Goal: Complete application form

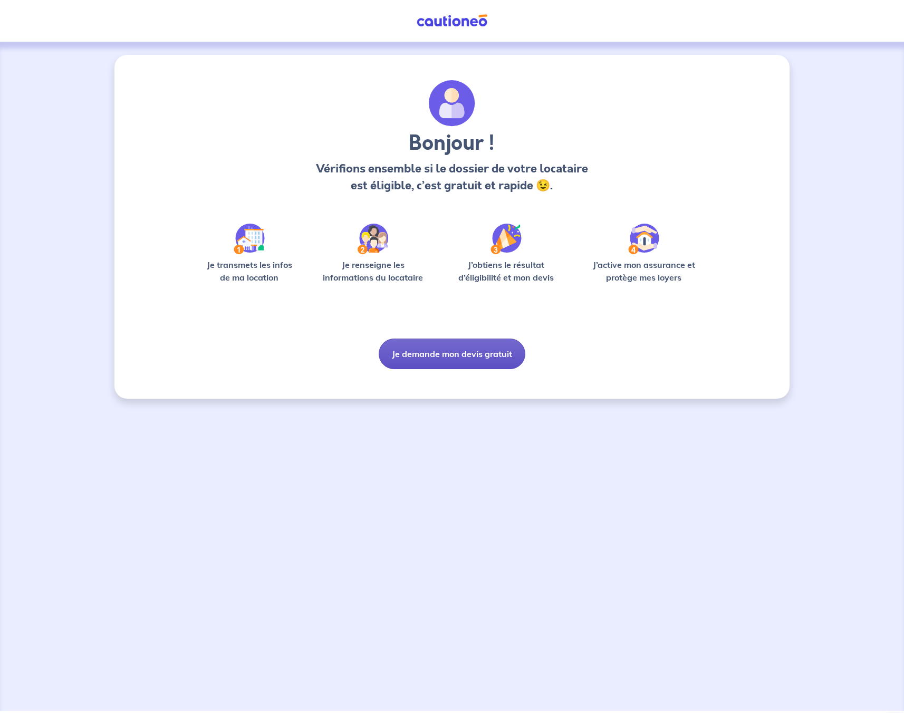
click at [438, 356] on button "Je demande mon devis gratuit" at bounding box center [452, 354] width 147 height 31
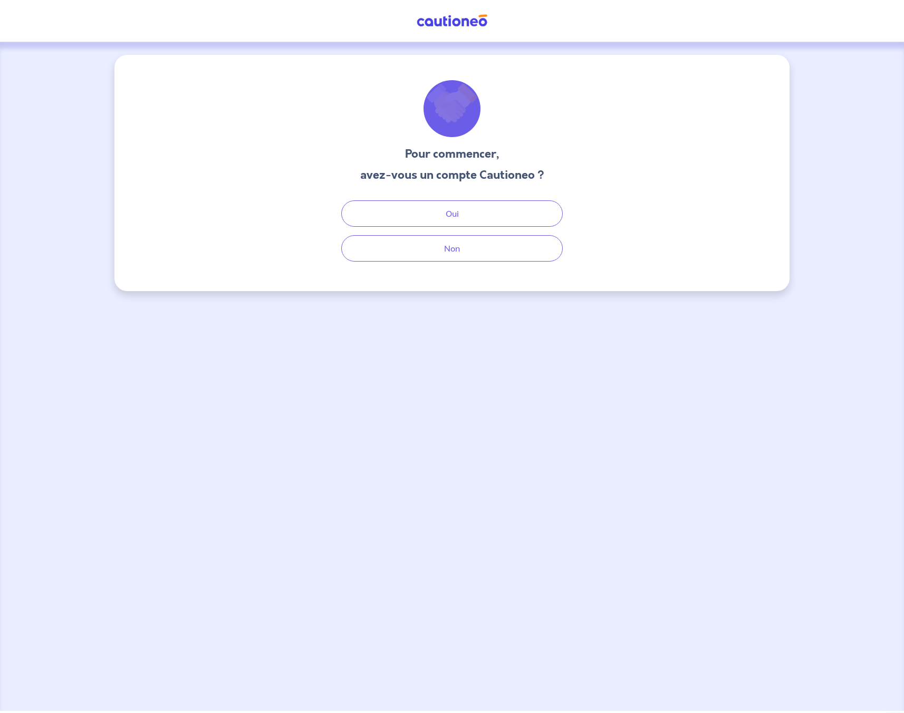
click at [449, 264] on div "Pour commencer, avez-vous un compte Cautioneo ? Oui Non" at bounding box center [451, 173] width 675 height 236
click at [449, 256] on button "Non" at bounding box center [452, 248] width 222 height 26
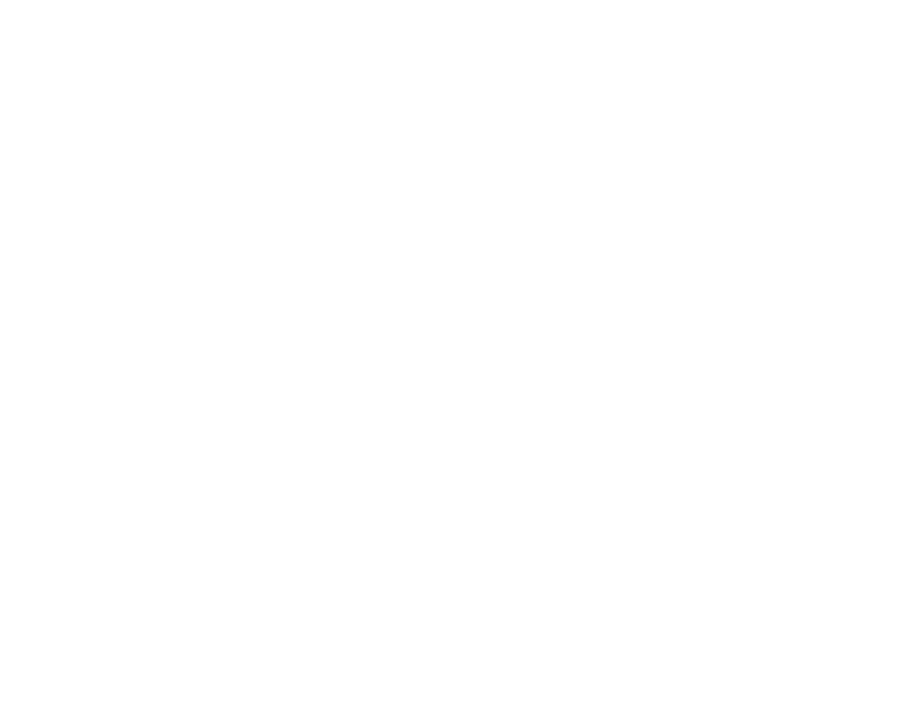
select select "FR"
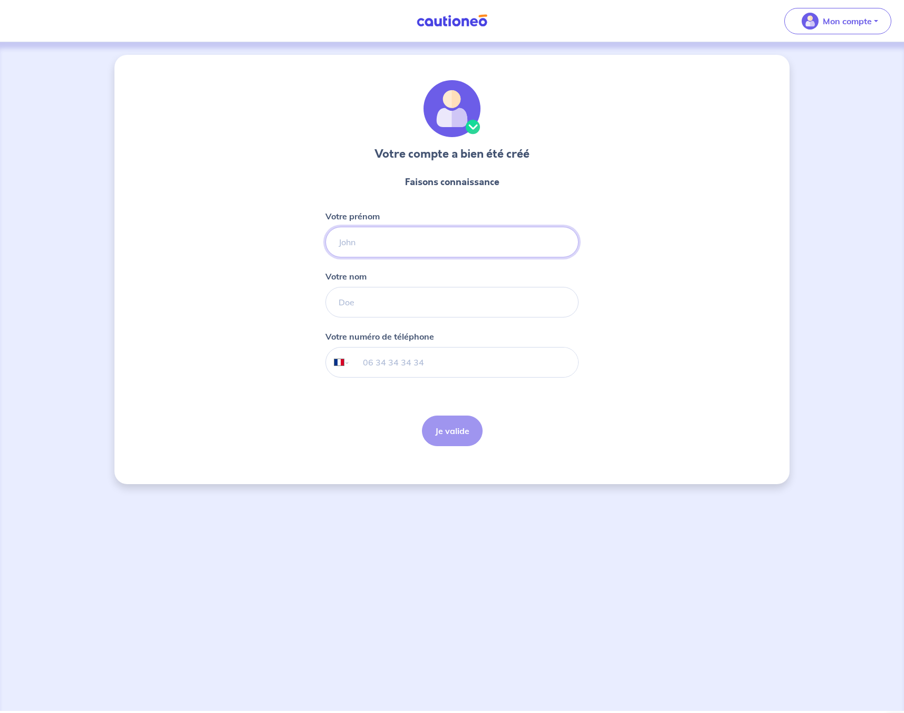
click at [417, 237] on input "Votre prénom" at bounding box center [452, 242] width 253 height 31
type input "Yoann"
type input "GUEZ"
type input "661352746"
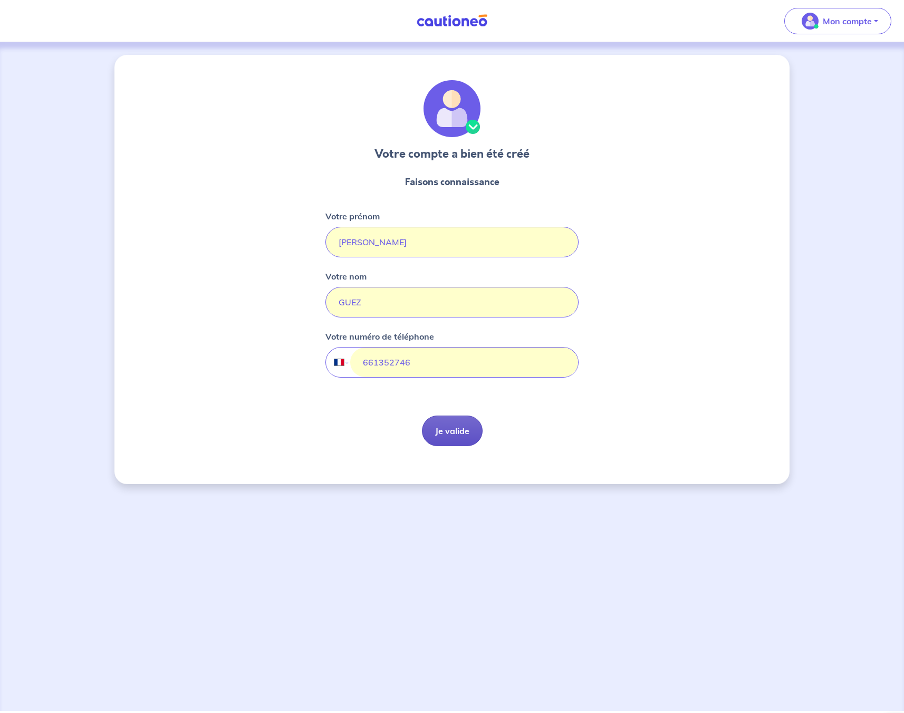
click at [451, 433] on button "Je valide" at bounding box center [452, 431] width 61 height 31
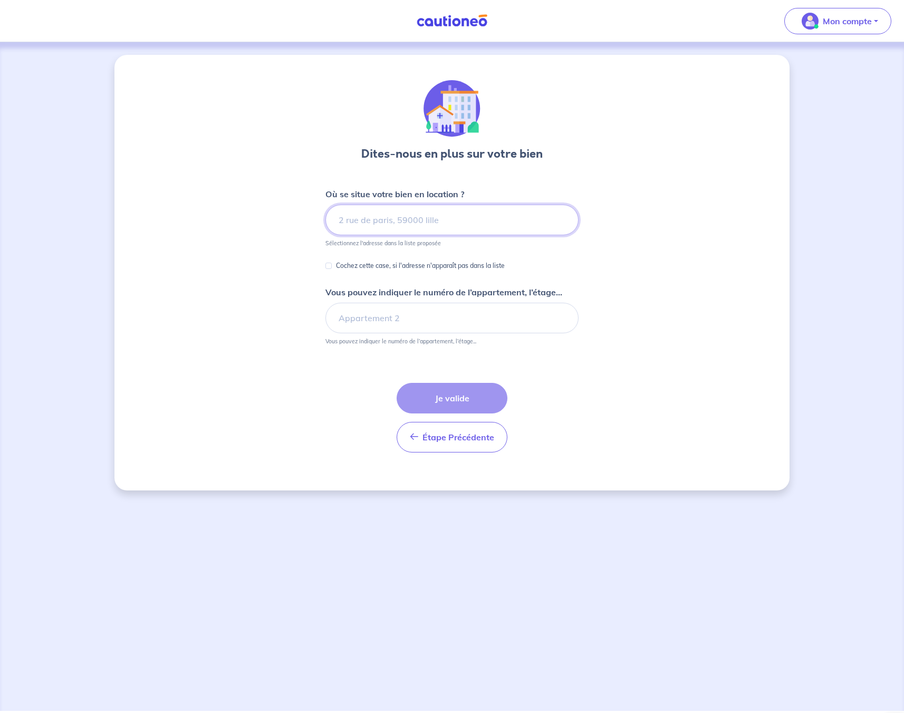
click at [442, 216] on input at bounding box center [452, 220] width 253 height 31
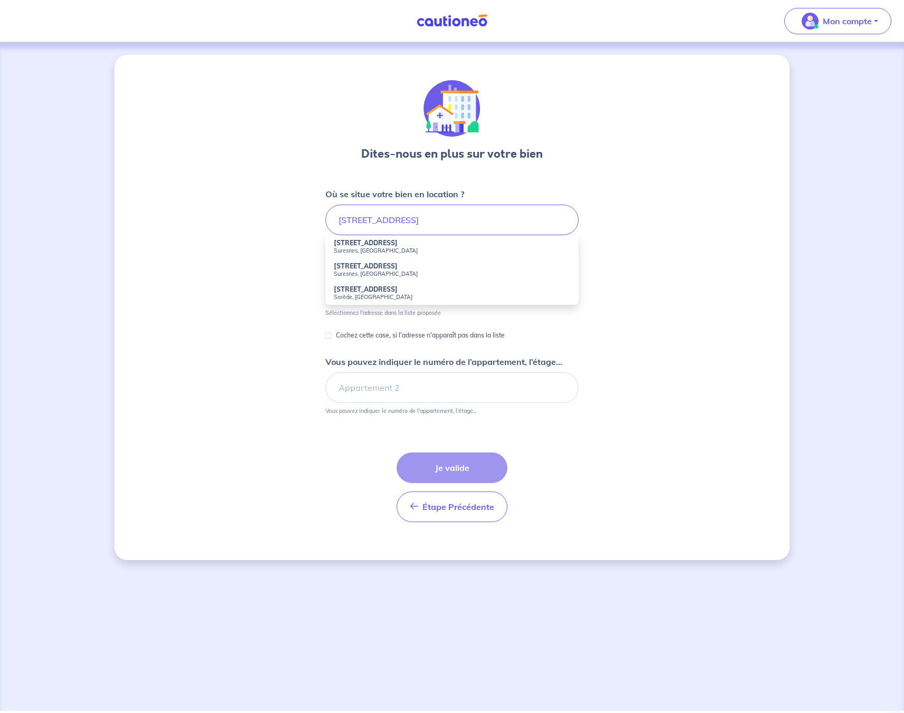
click at [400, 248] on small "Suresnes, France" at bounding box center [452, 250] width 236 height 7
type input "11 Rue de la République, Suresnes, France"
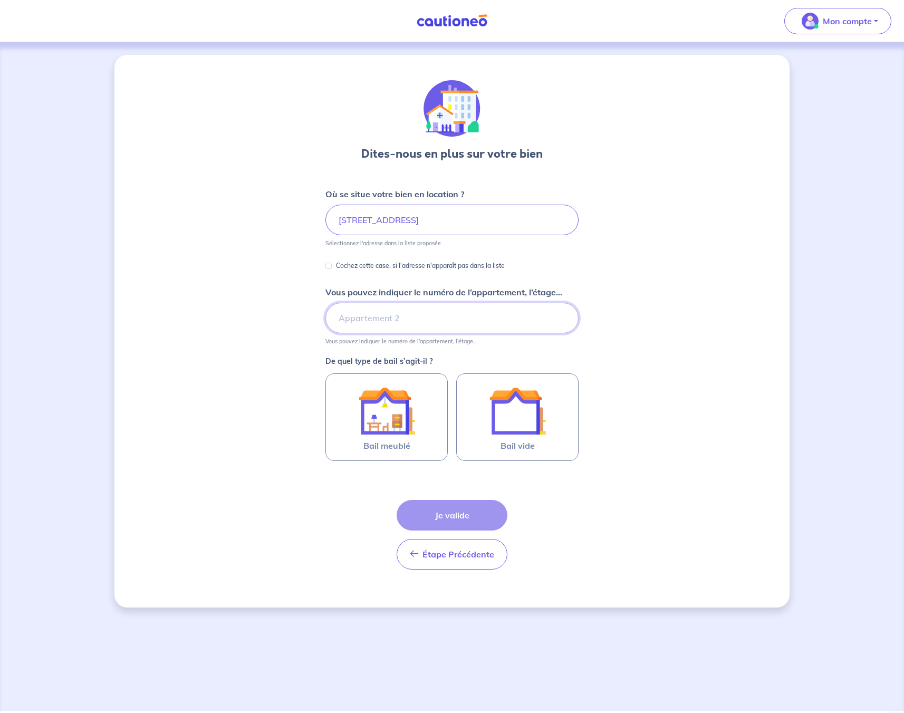
click at [379, 314] on input "Vous pouvez indiquer le numéro de l’appartement, l’étage..." at bounding box center [452, 318] width 253 height 31
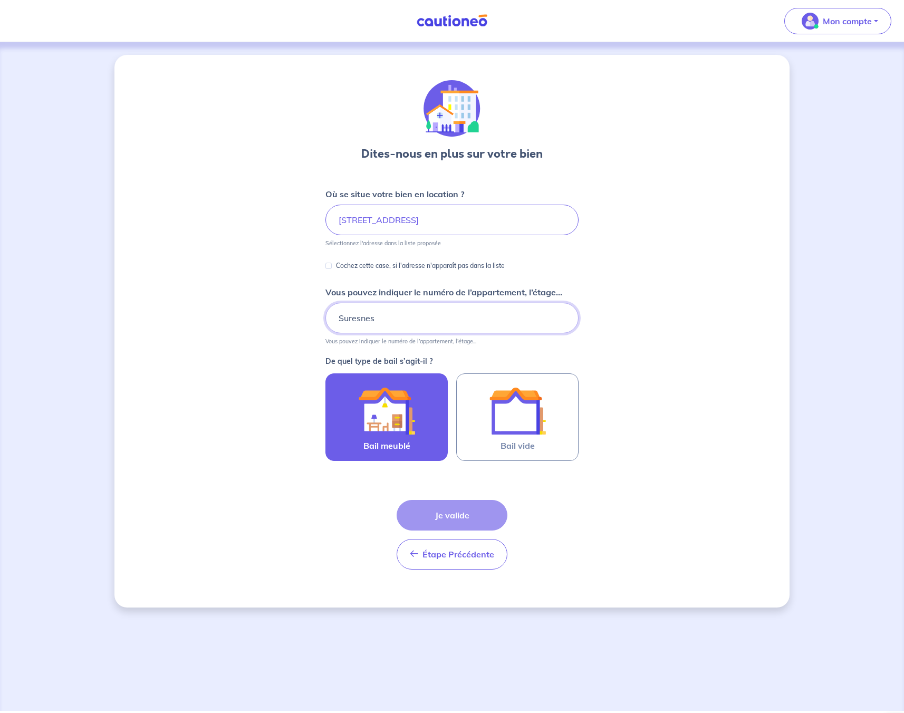
type input "Suresnes"
click at [400, 412] on img at bounding box center [386, 411] width 57 height 57
click at [0, 0] on input "Bail meublé" at bounding box center [0, 0] width 0 height 0
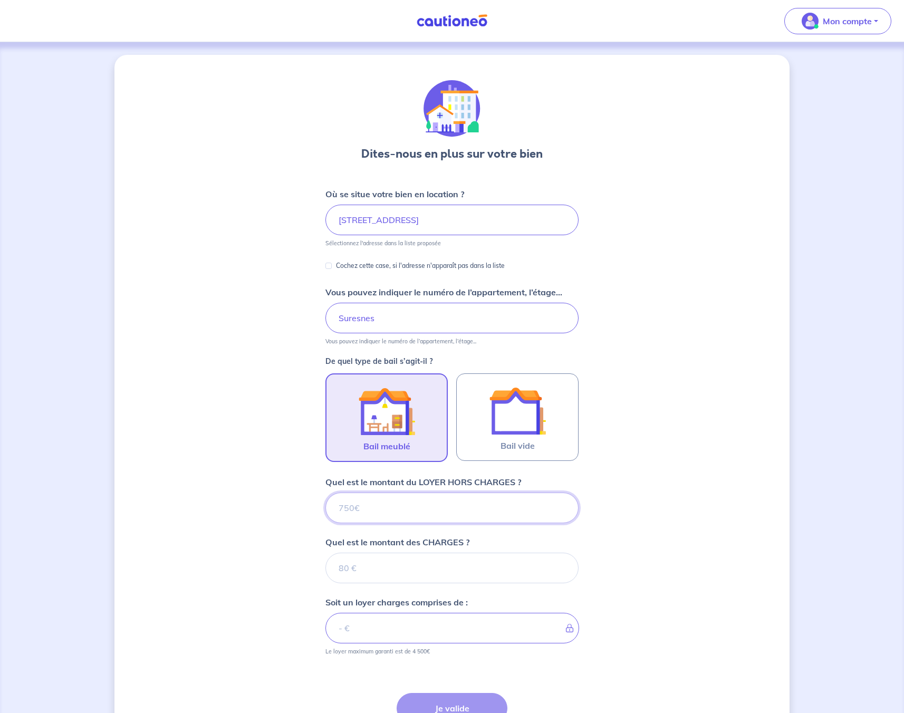
scroll to position [100, 0]
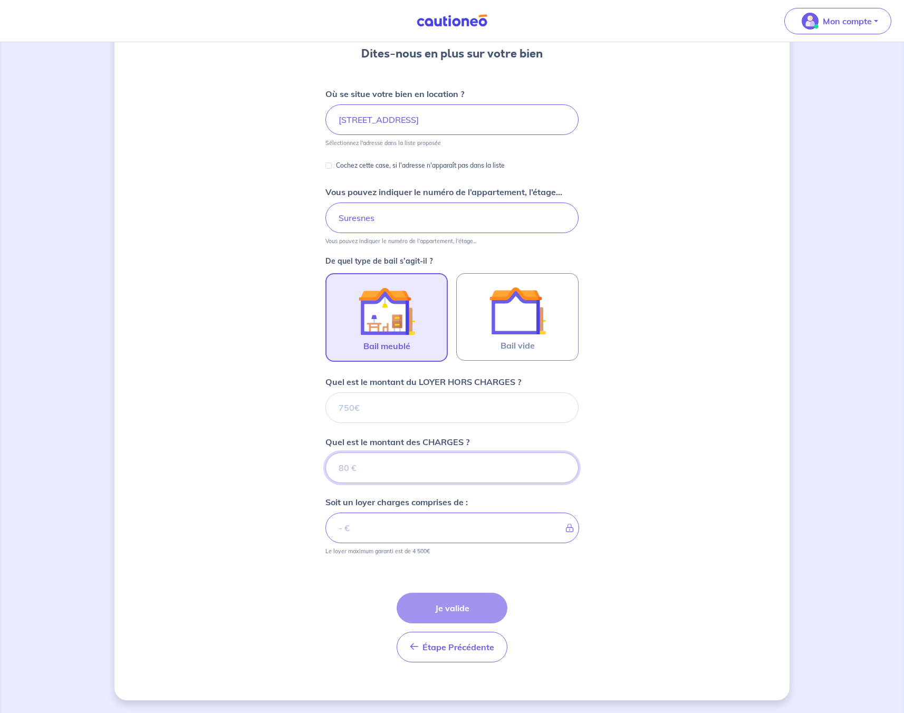
click at [385, 463] on input "Quel est le montant des CHARGES ?" at bounding box center [452, 468] width 253 height 31
type input "350"
click at [370, 405] on input "Quel est le montant du LOYER HORS CHARGES ?" at bounding box center [452, 408] width 253 height 31
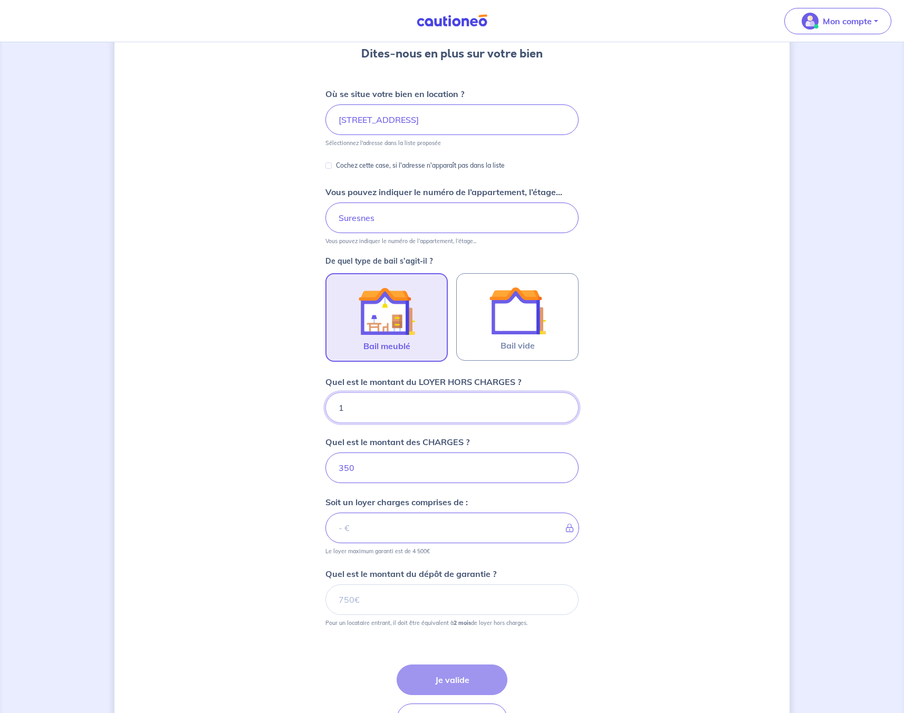
type input "16"
type input "366"
type input "1640"
type input "1990"
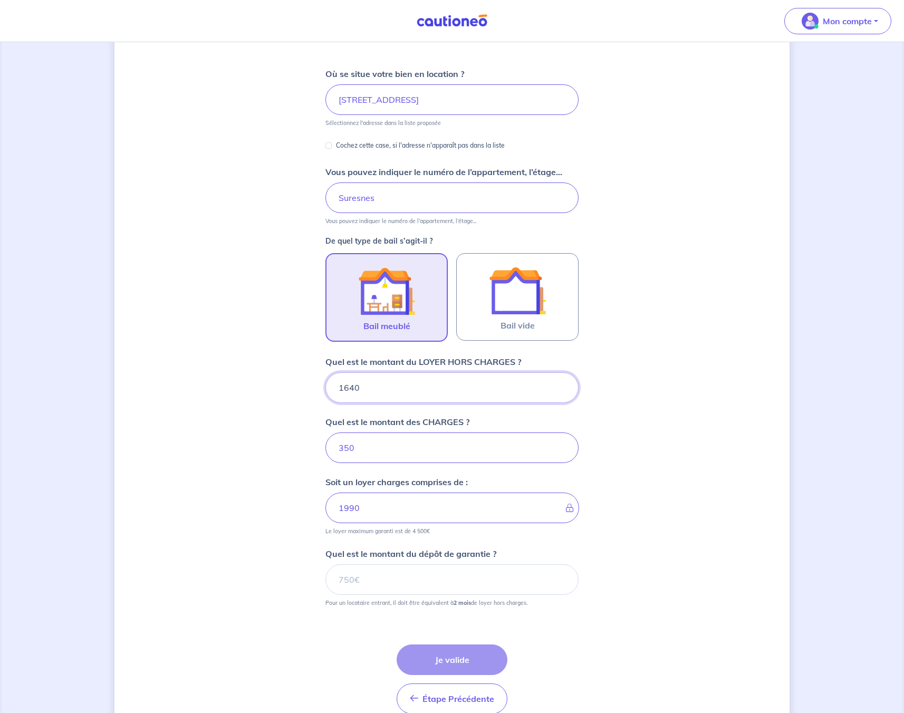
scroll to position [126, 0]
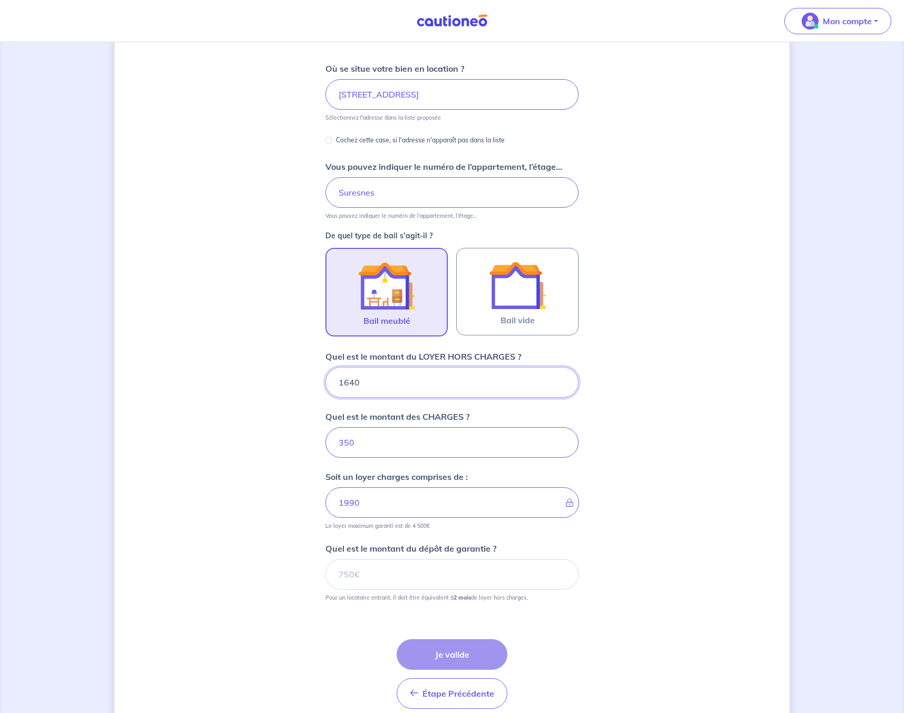
type input "1640"
click at [390, 569] on input "Quel est le montant du dépôt de garantie ?" at bounding box center [452, 574] width 253 height 31
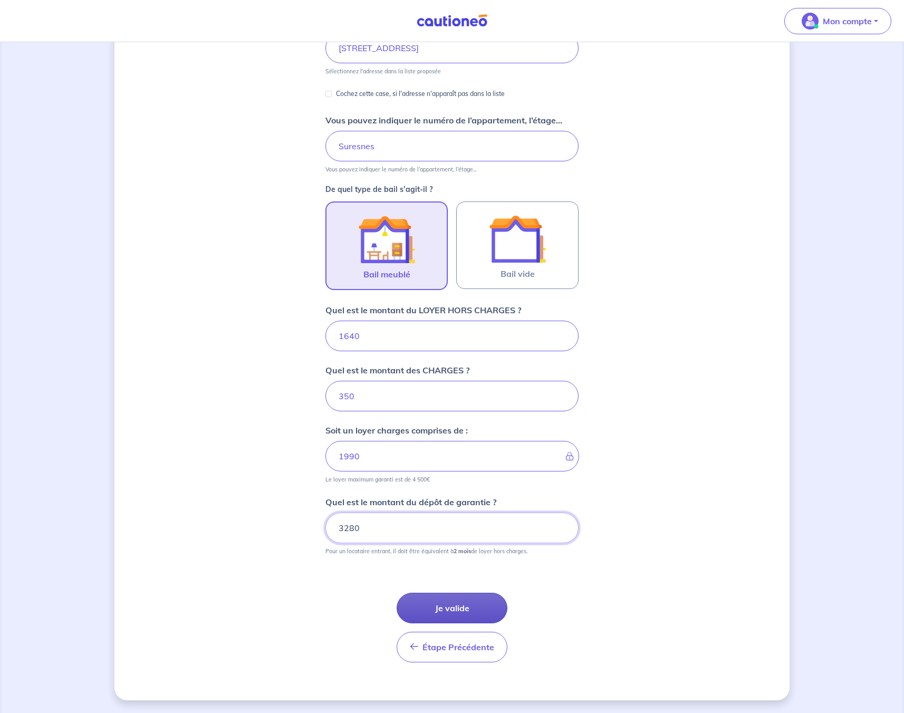
type input "3280"
click at [437, 604] on button "Je valide" at bounding box center [452, 608] width 111 height 31
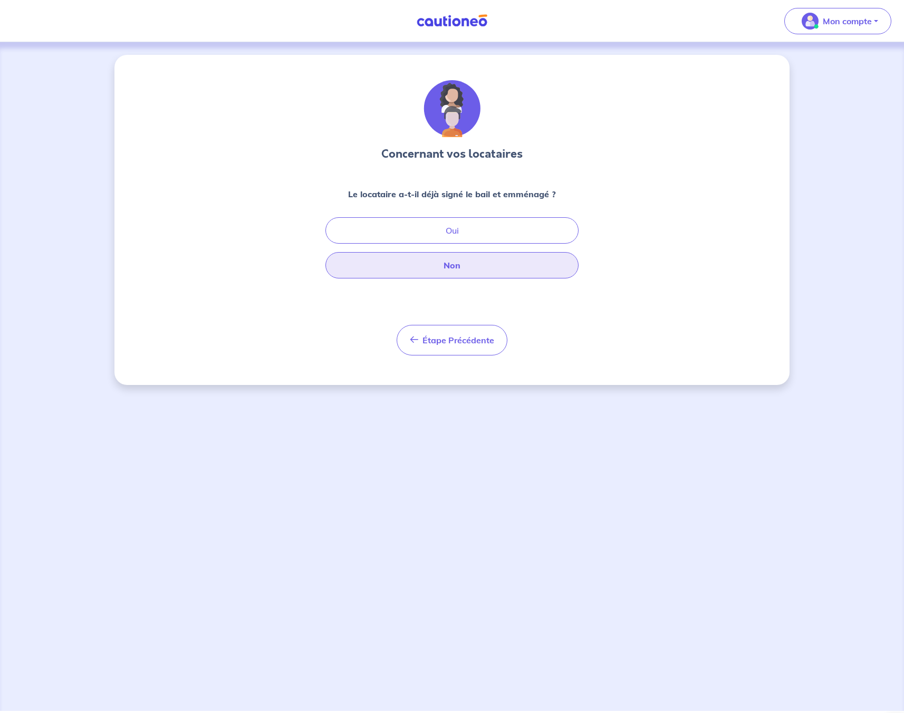
click at [444, 270] on button "Non" at bounding box center [452, 265] width 253 height 26
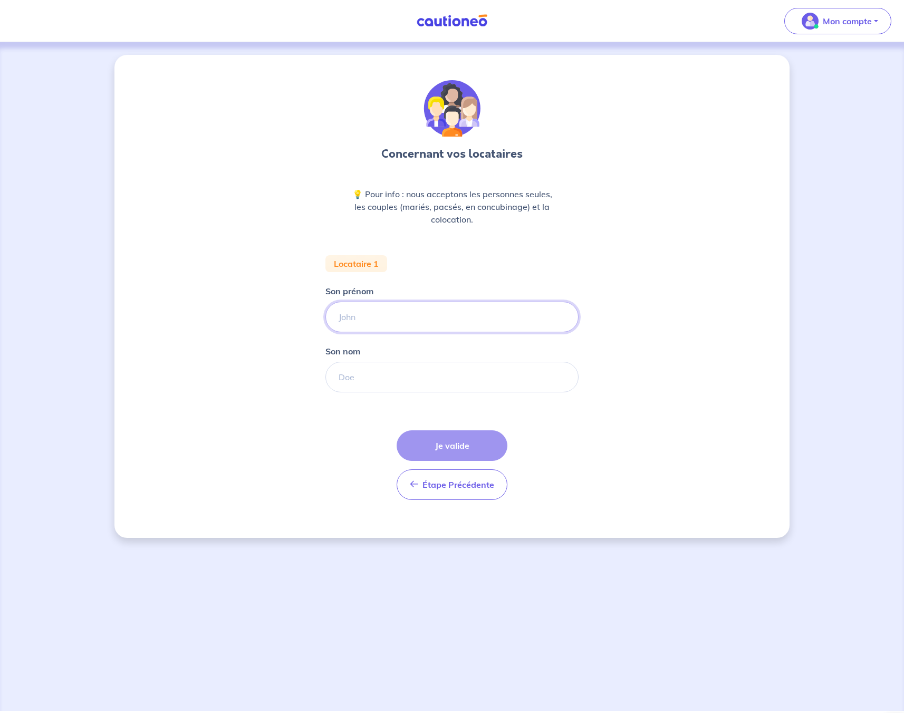
click at [413, 317] on input "Son prénom" at bounding box center [452, 317] width 253 height 31
type input "Eva"
click at [683, 307] on div "Concernant vos locataires 💡 Pour info : nous acceptons les personnes seules, le…" at bounding box center [451, 296] width 675 height 483
click at [369, 380] on input "Son nom" at bounding box center [452, 377] width 253 height 31
paste input "KUKUKOVA,"
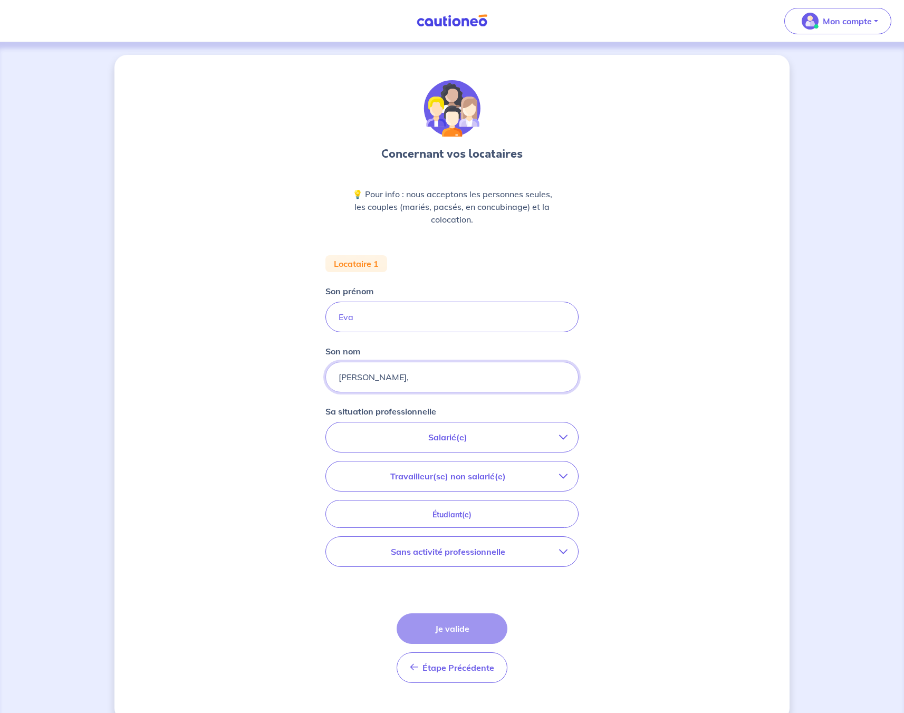
type input "KUKUKOVA,"
click at [428, 442] on p "Salarié(e)" at bounding box center [448, 437] width 223 height 13
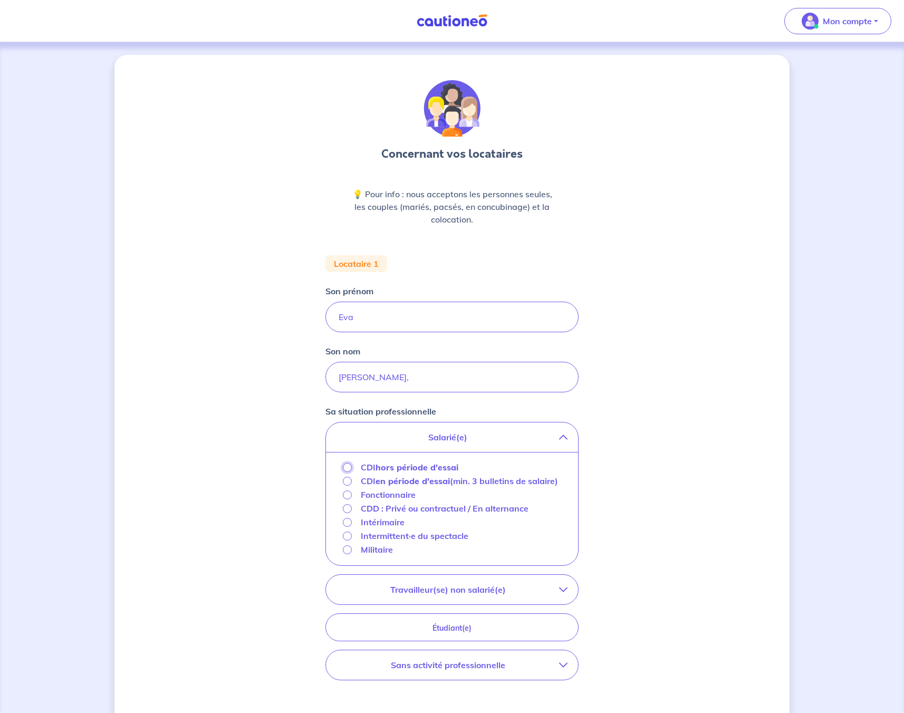
click at [346, 469] on input "CDI hors période d'essai" at bounding box center [347, 467] width 9 height 9
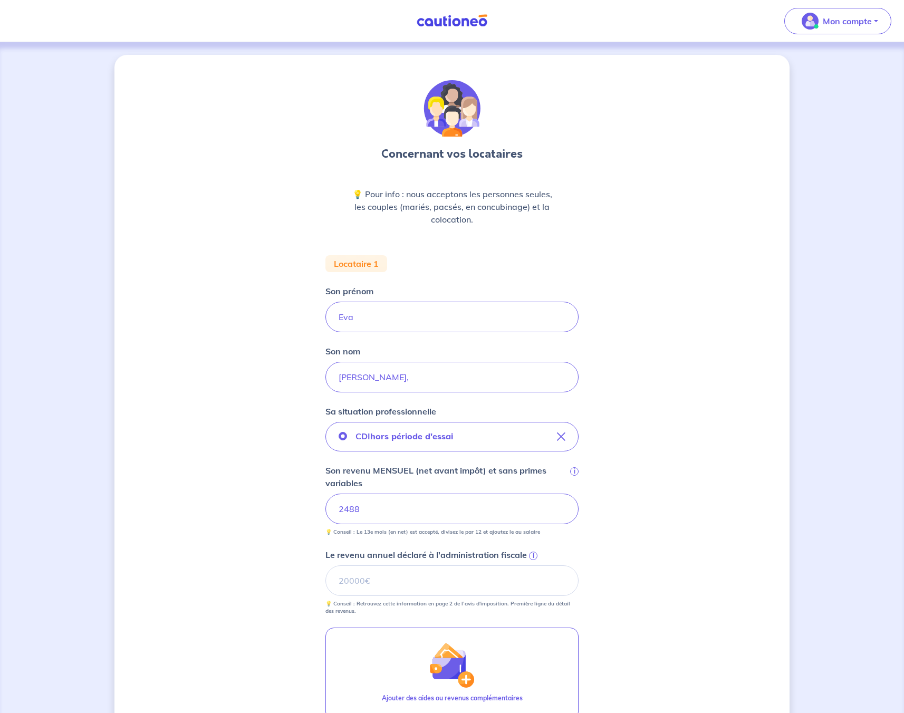
click at [638, 560] on div "Concernant vos locataires 💡 Pour info : nous acceptons les personnes seules, le…" at bounding box center [451, 467] width 675 height 824
click at [363, 579] on input "Le revenu annuel déclaré à l'administration fiscale i" at bounding box center [452, 581] width 253 height 31
type input "10912"
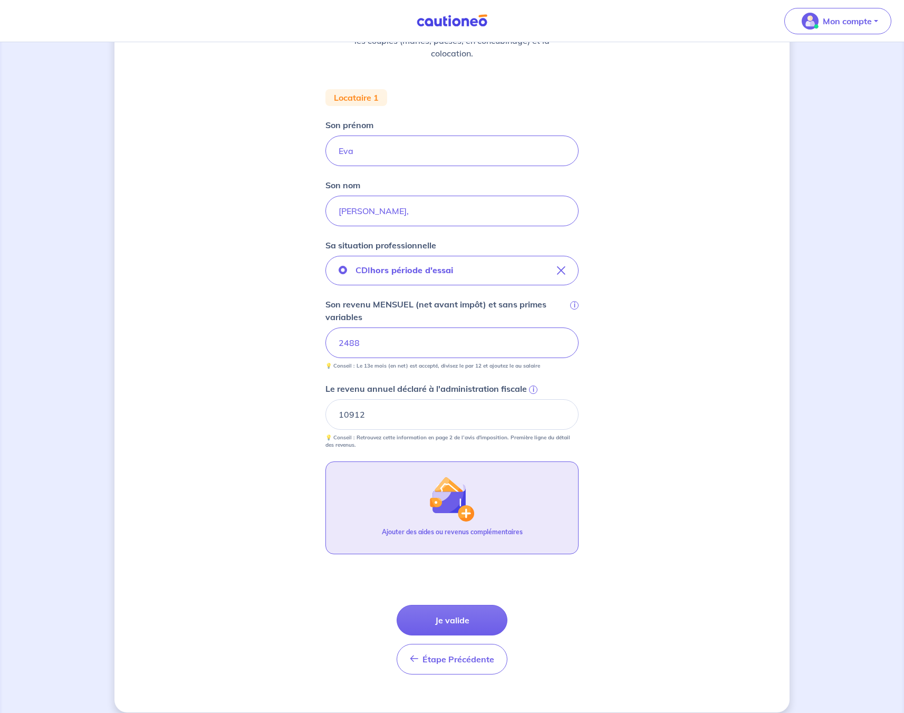
scroll to position [178, 0]
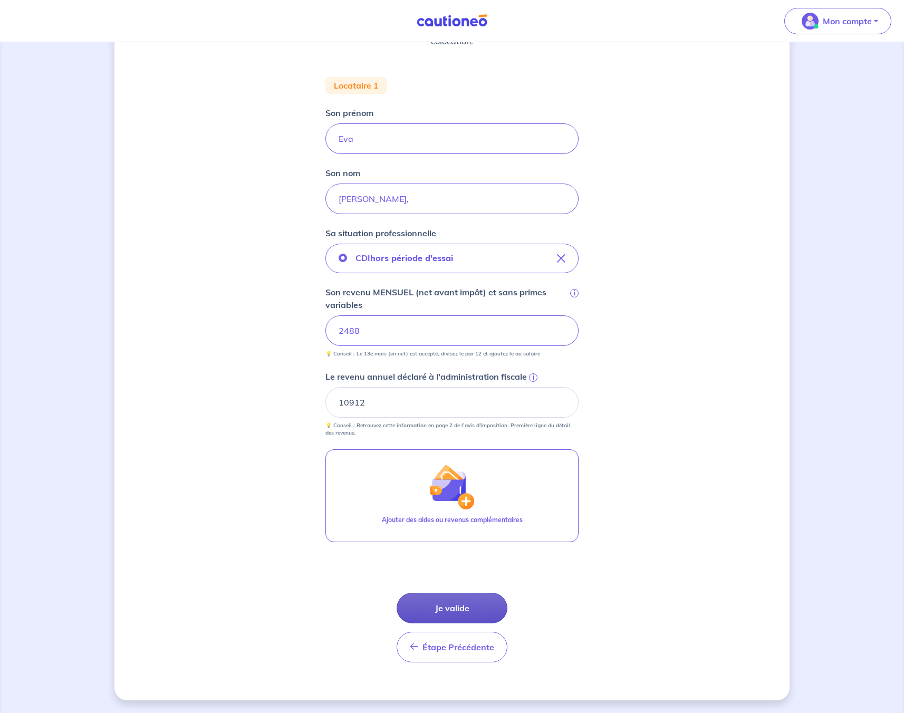
click at [436, 609] on button "Je valide" at bounding box center [452, 608] width 111 height 31
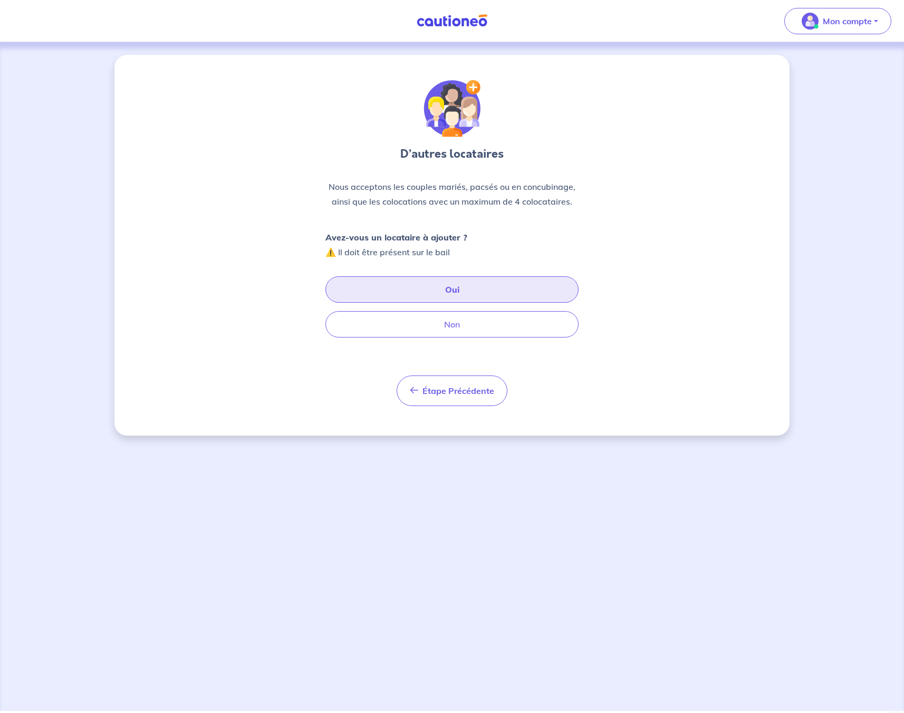
click at [417, 289] on button "Oui" at bounding box center [452, 289] width 253 height 26
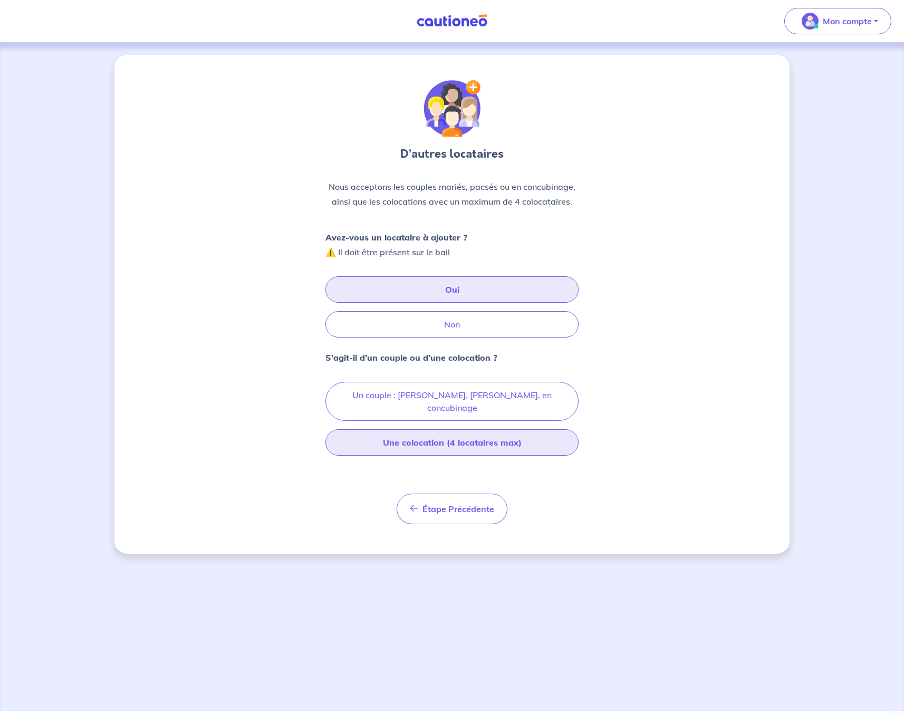
click at [426, 432] on button "Une colocation (4 locataires max)" at bounding box center [452, 442] width 253 height 26
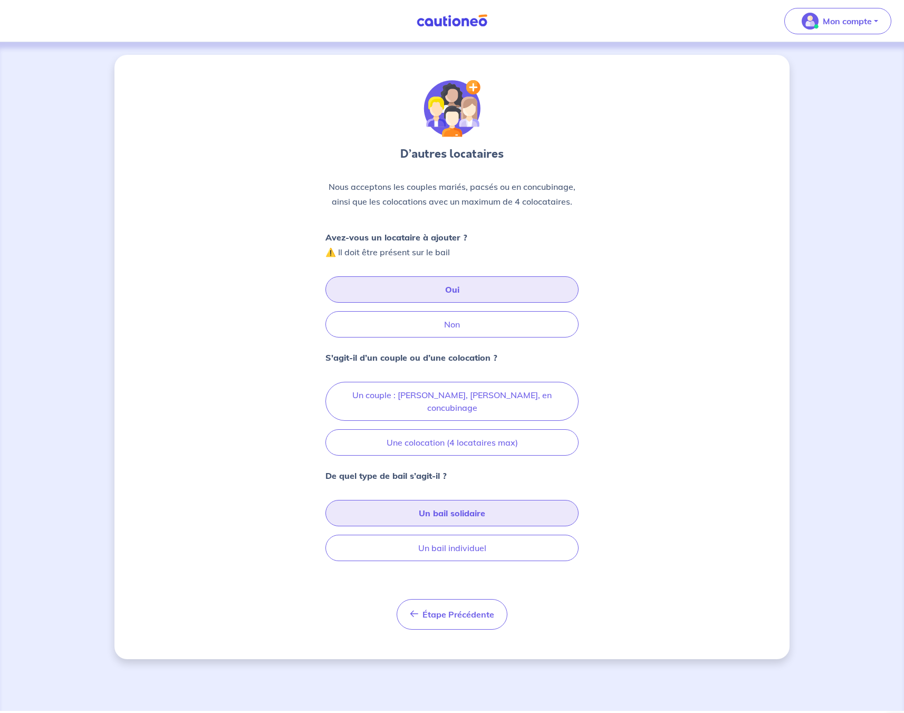
click at [421, 500] on button "Un bail solidaire" at bounding box center [452, 513] width 253 height 26
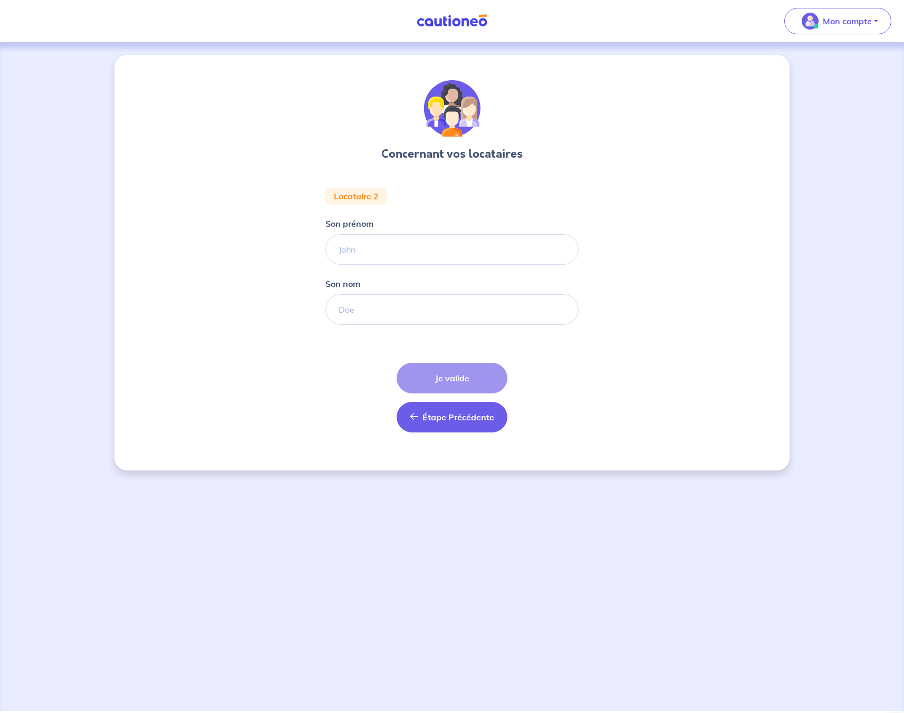
click at [472, 426] on button "Étape Précédente Précédent" at bounding box center [452, 417] width 111 height 31
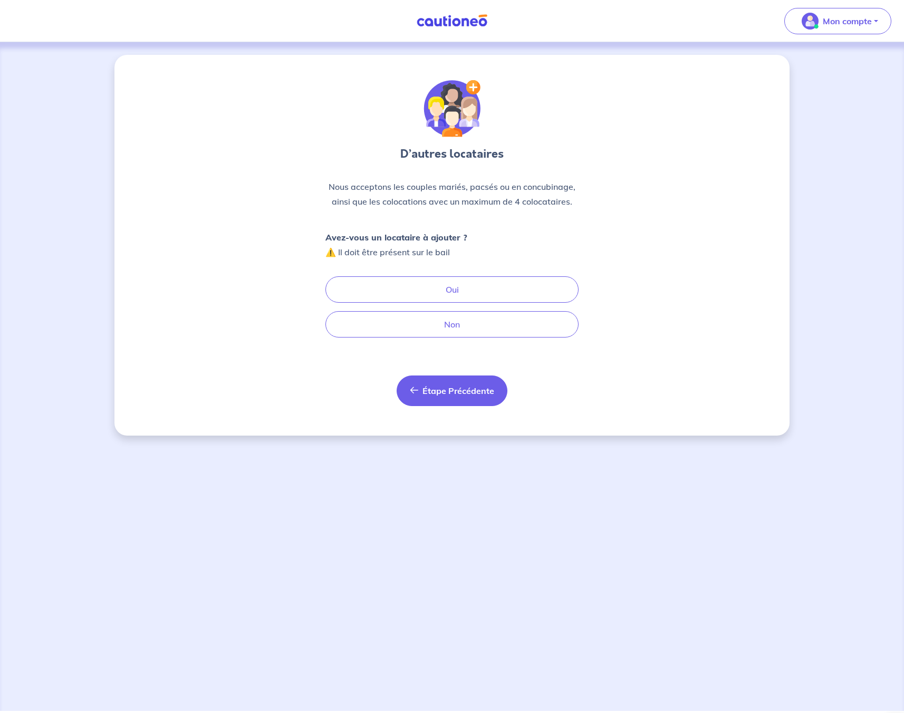
click at [464, 394] on span "Étape Précédente" at bounding box center [459, 391] width 72 height 11
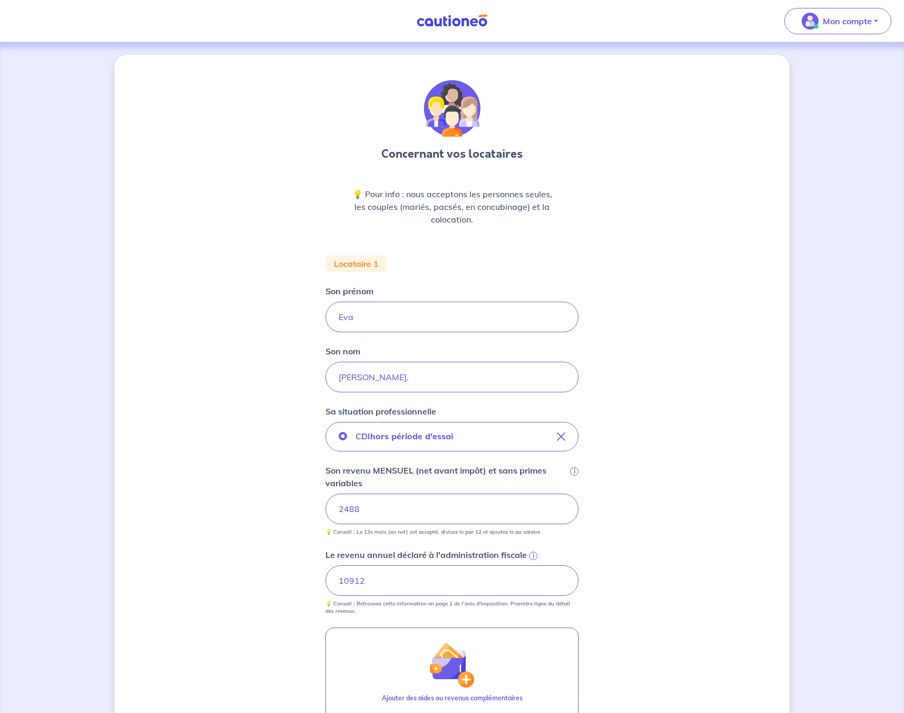
scroll to position [178, 0]
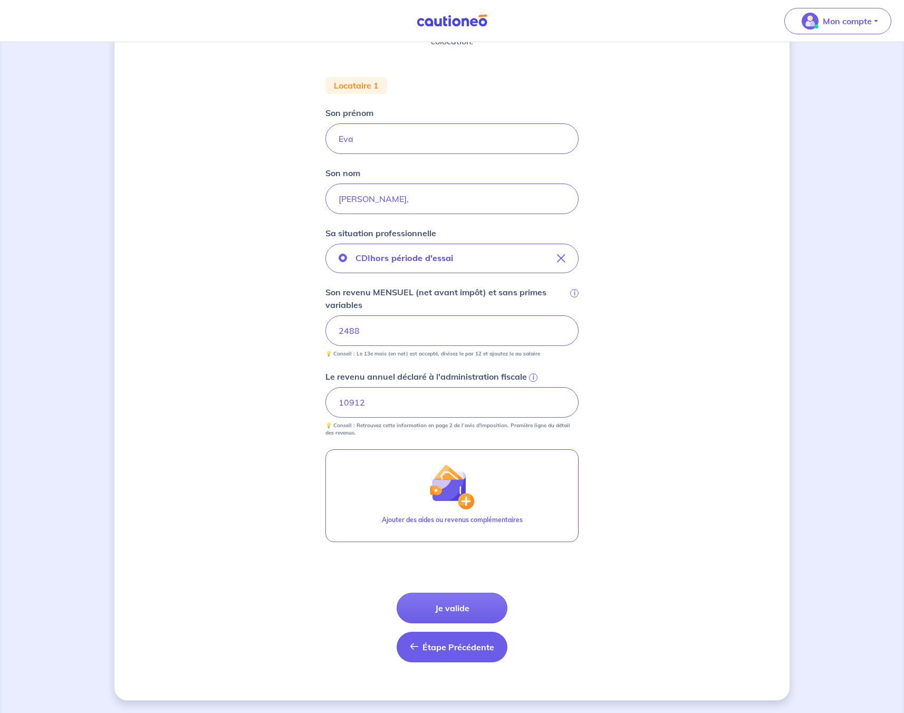
click at [447, 645] on span "Étape Précédente" at bounding box center [459, 647] width 72 height 11
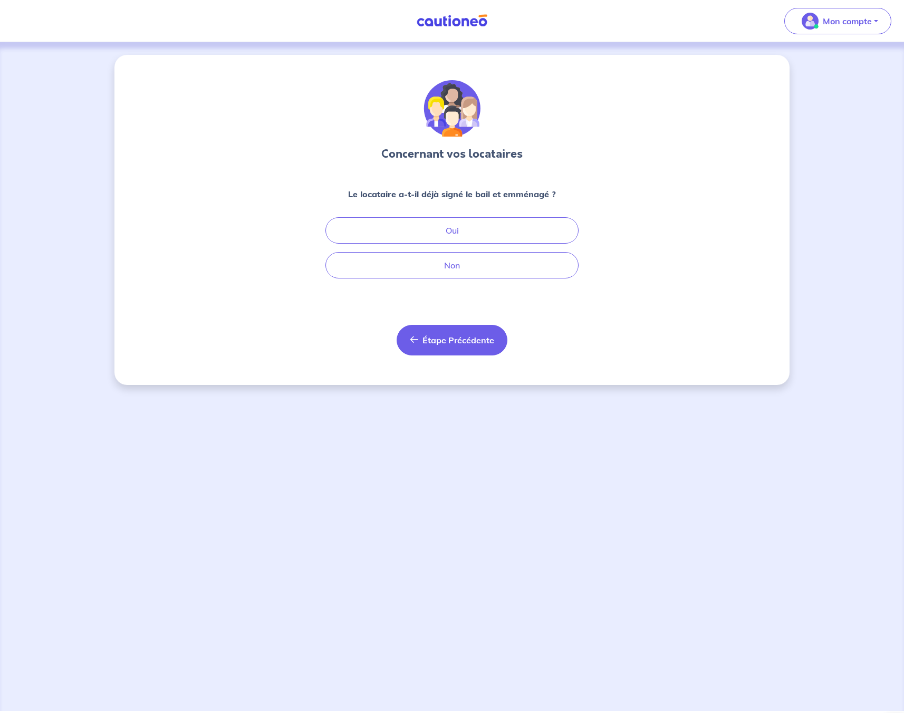
click at [466, 332] on button "Étape Précédente Précédent" at bounding box center [452, 340] width 111 height 31
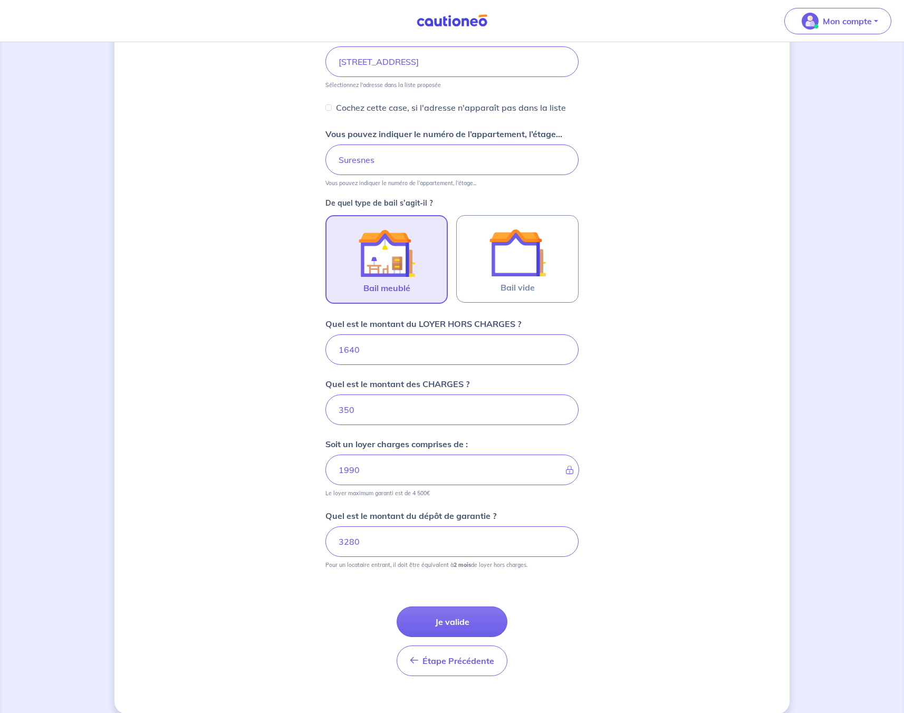
scroll to position [172, 0]
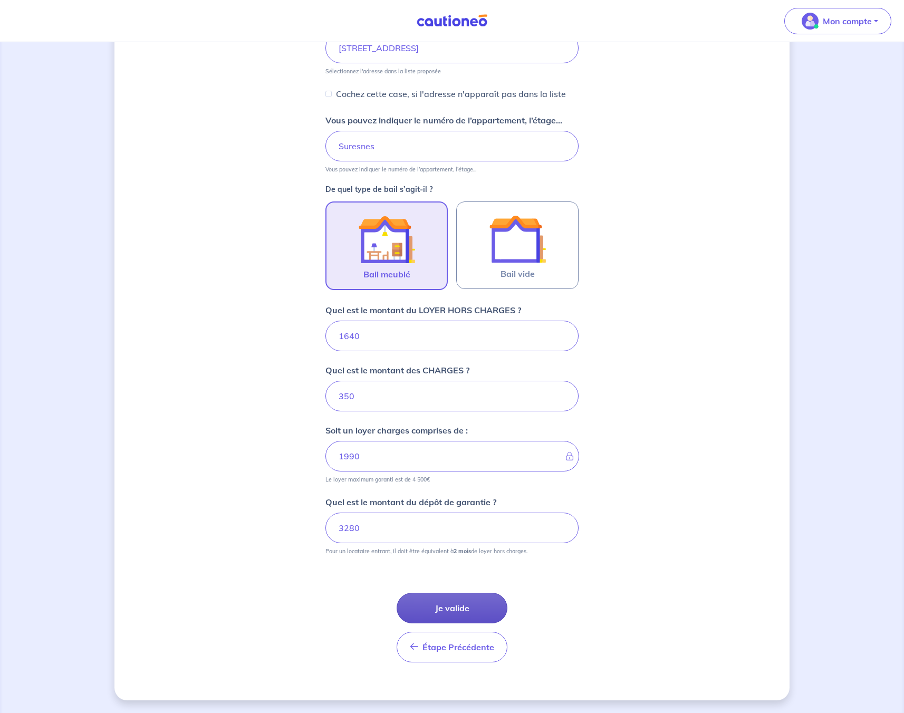
click at [442, 610] on button "Je valide" at bounding box center [452, 608] width 111 height 31
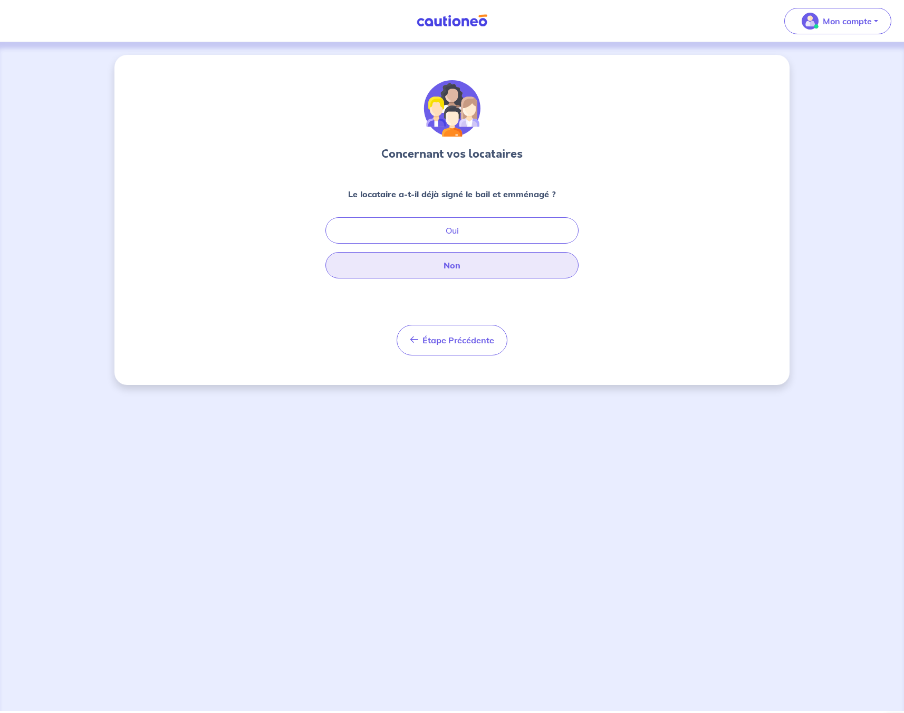
click at [447, 270] on button "Non" at bounding box center [452, 265] width 253 height 26
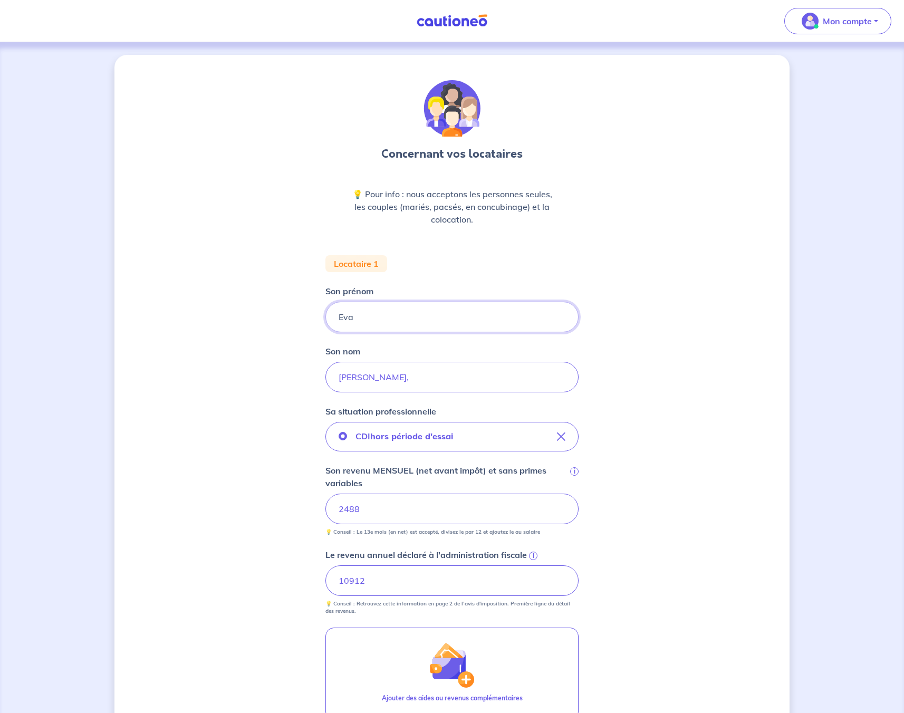
click at [400, 317] on input "Eva" at bounding box center [452, 317] width 253 height 31
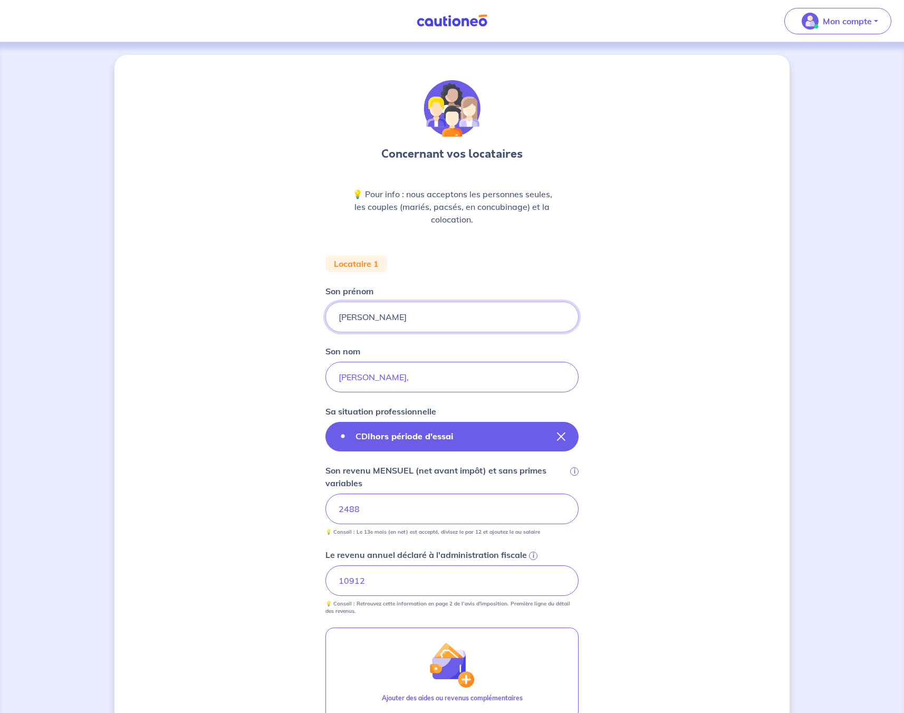
type input "Julia"
click at [447, 433] on strong "hors période d'essai" at bounding box center [411, 436] width 83 height 11
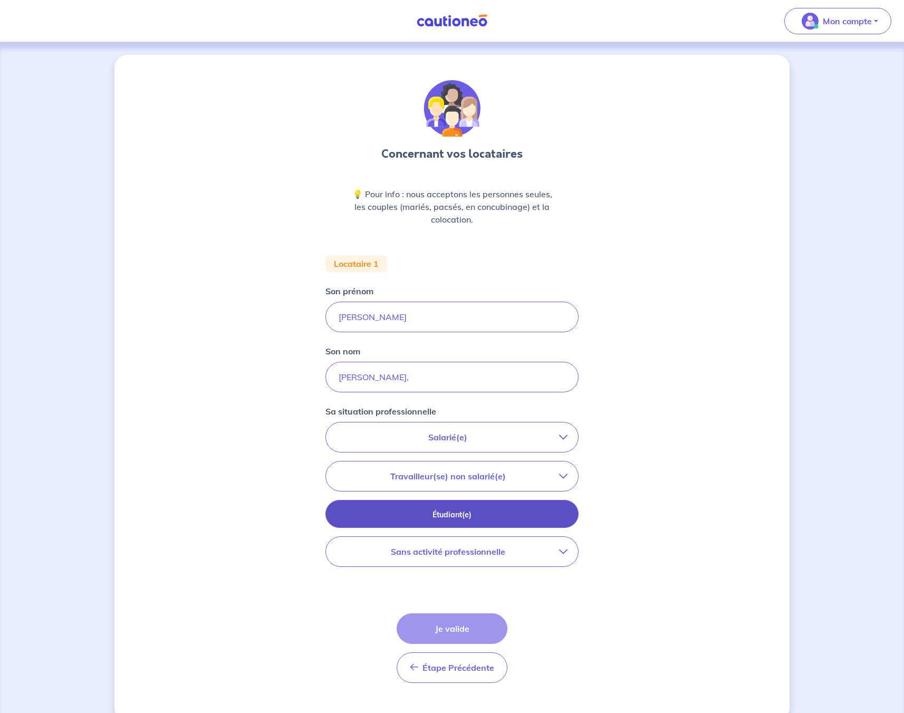
click at [478, 514] on p "Étudiant(e)" at bounding box center [452, 515] width 227 height 12
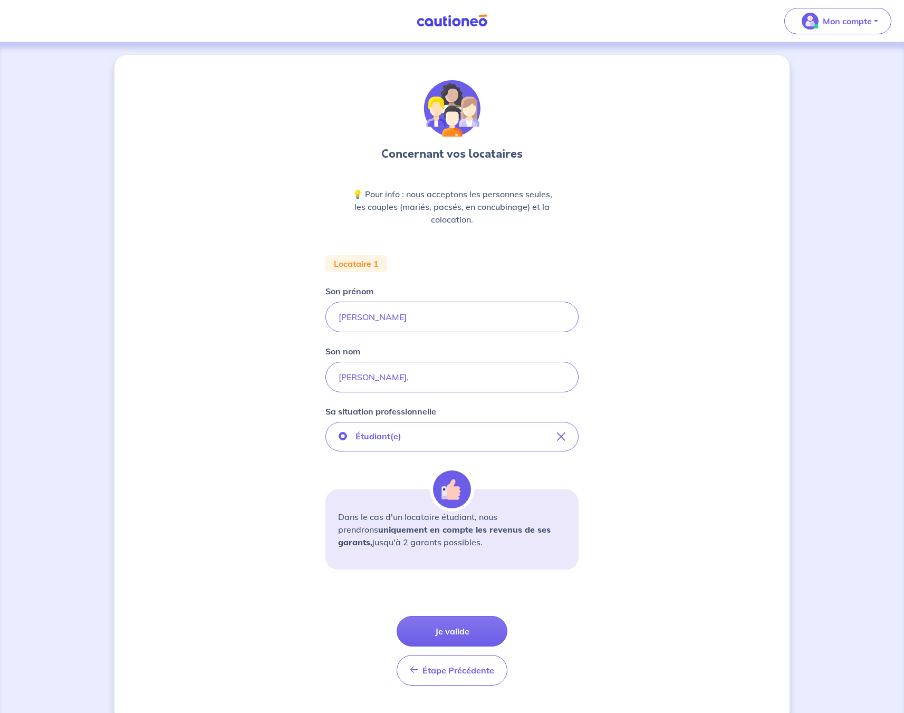
scroll to position [23, 0]
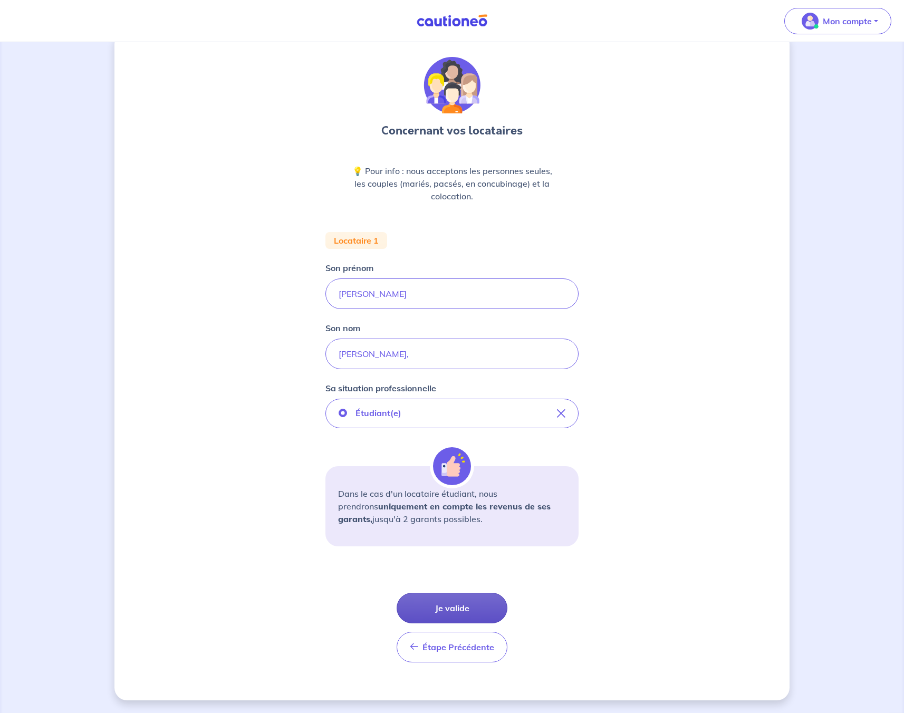
click at [453, 617] on button "Je valide" at bounding box center [452, 608] width 111 height 31
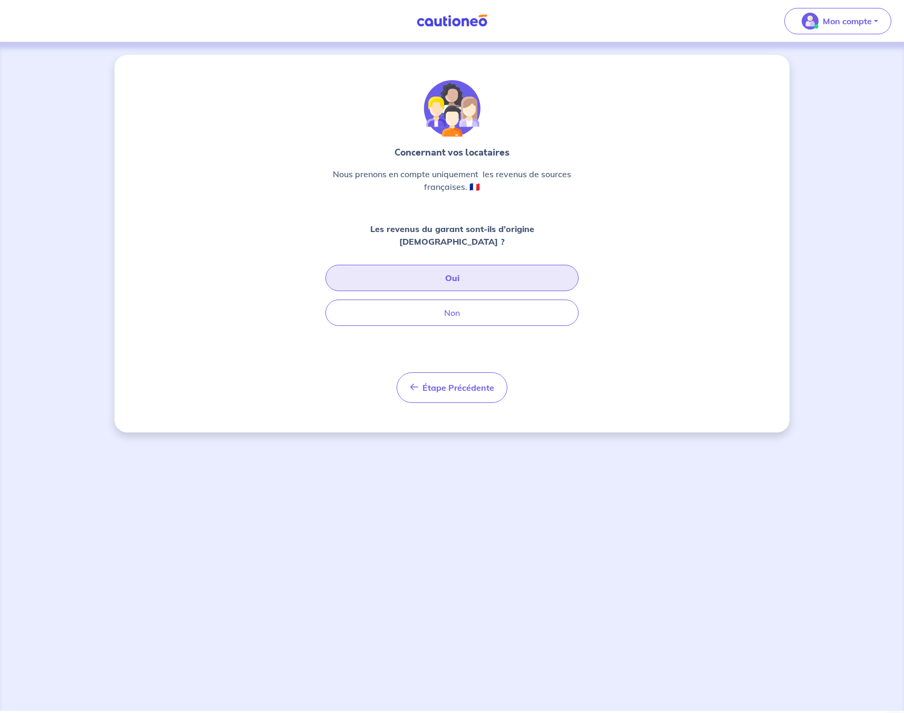
click at [457, 269] on button "Oui" at bounding box center [452, 278] width 253 height 26
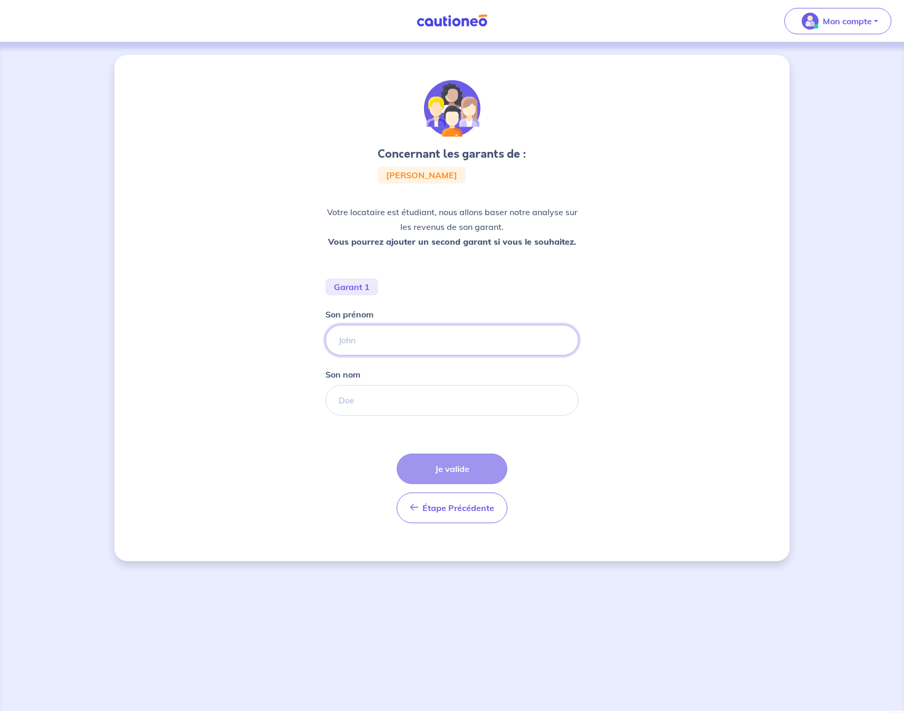
click at [404, 340] on input "Son prénom" at bounding box center [452, 340] width 253 height 31
type input "tte"
click at [397, 383] on div "Son nom" at bounding box center [452, 391] width 253 height 47
click at [437, 396] on input "Son nom" at bounding box center [452, 400] width 253 height 31
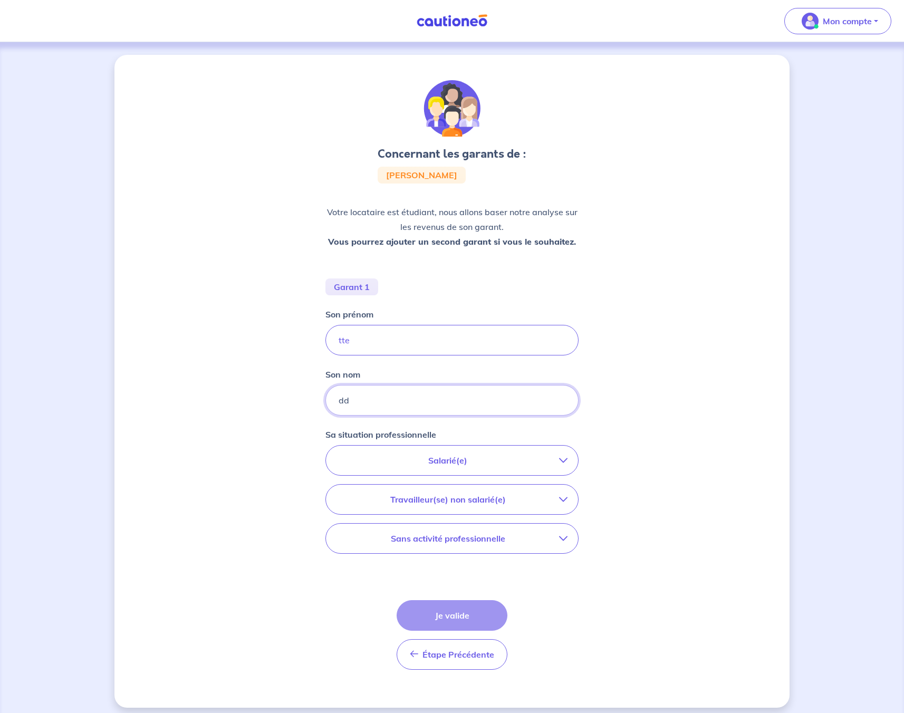
type input "dd"
click at [454, 467] on button "Salarié(e)" at bounding box center [452, 461] width 252 height 30
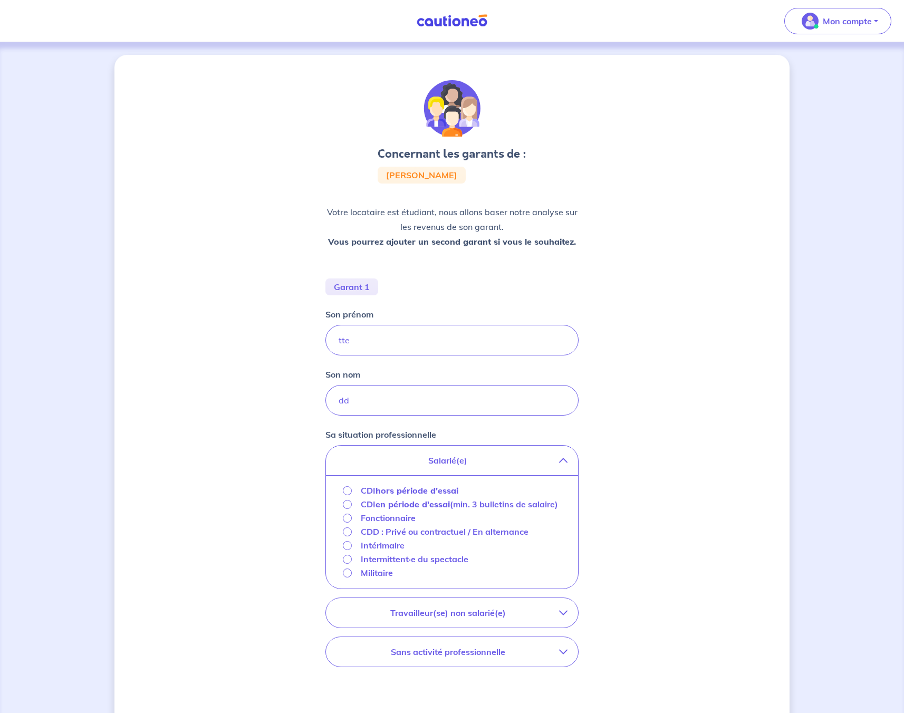
click at [428, 490] on strong "hors période d'essai" at bounding box center [417, 490] width 83 height 11
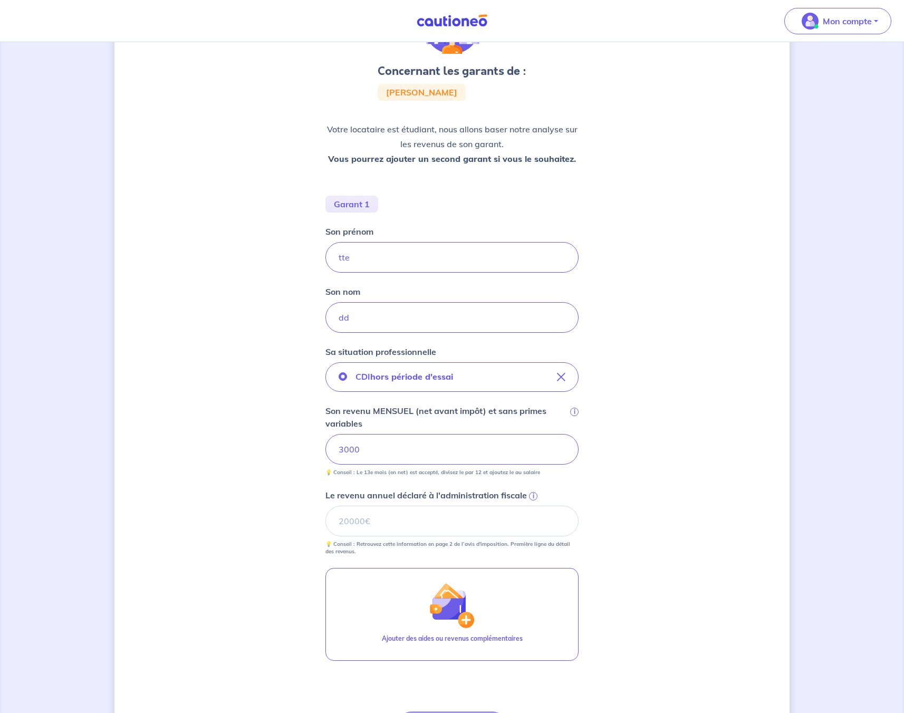
scroll to position [142, 0]
